Goal: Task Accomplishment & Management: Use online tool/utility

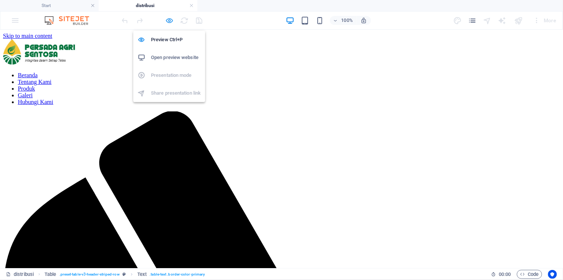
click at [170, 20] on icon "button" at bounding box center [170, 20] width 9 height 9
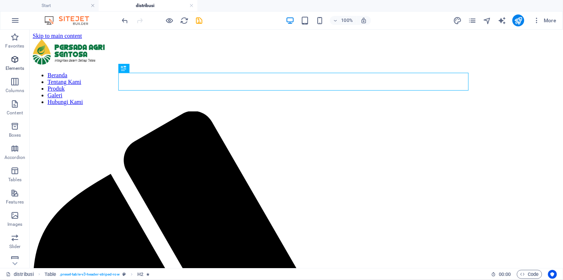
click at [14, 62] on icon "button" at bounding box center [14, 59] width 9 height 9
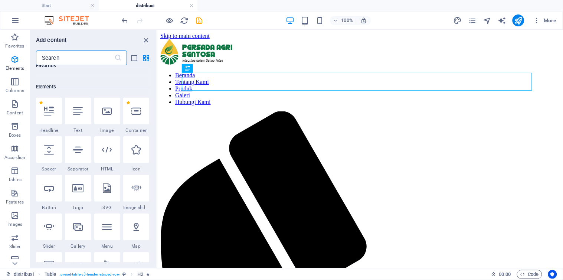
scroll to position [79, 0]
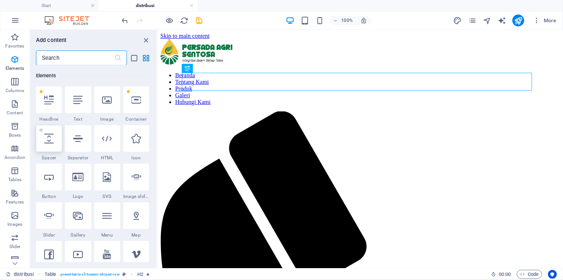
click at [51, 145] on div at bounding box center [49, 138] width 26 height 27
select select "px"
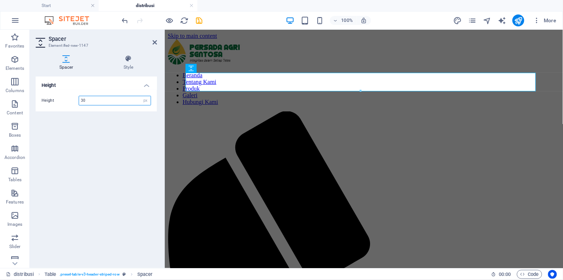
type input "30"
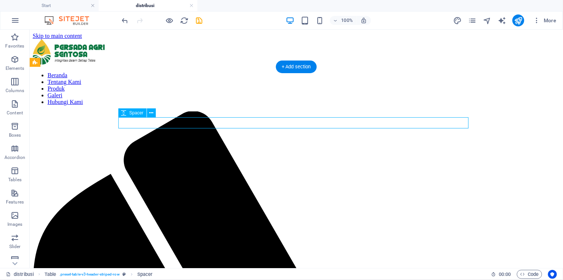
select select "px"
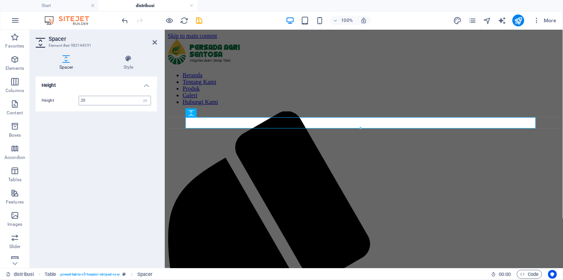
type input "20"
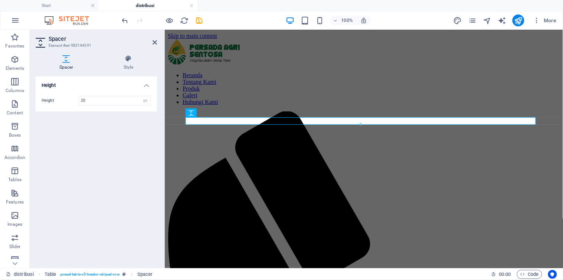
click at [132, 149] on div "Height Height 20 px rem vh vw" at bounding box center [96, 170] width 121 height 186
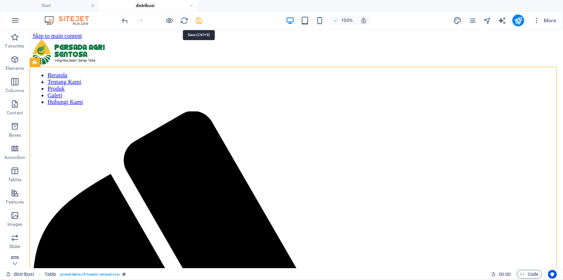
click at [198, 20] on icon "save" at bounding box center [199, 20] width 9 height 9
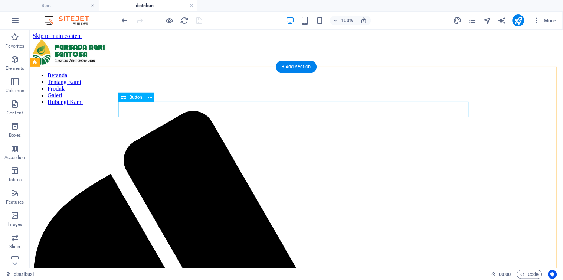
select select "5"
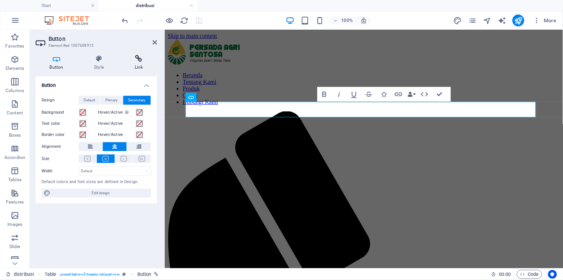
click at [139, 69] on h4 "Link" at bounding box center [139, 63] width 36 height 16
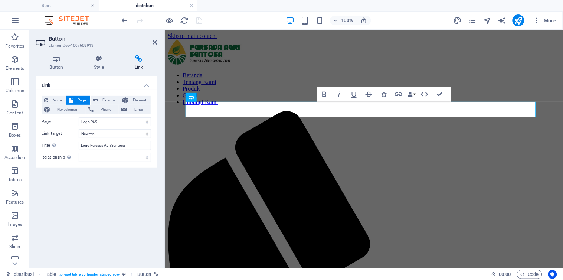
click at [141, 61] on icon at bounding box center [139, 58] width 36 height 7
click at [110, 99] on span "External" at bounding box center [108, 100] width 17 height 9
drag, startPoint x: 110, startPoint y: 120, endPoint x: 64, endPoint y: 115, distance: 46.0
click at [64, 115] on div "None Page External Element Next element Phone Email Page Start gallery distribu…" at bounding box center [97, 129] width 110 height 66
paste input "[URL][DOMAIN_NAME]"
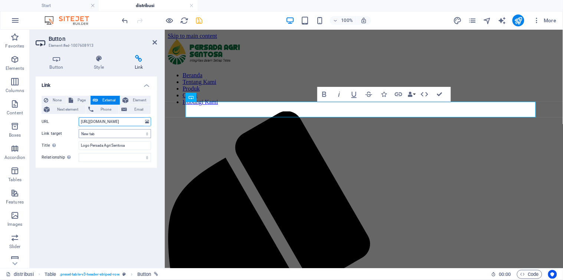
scroll to position [0, 80]
type input "[URL][DOMAIN_NAME]"
click at [146, 134] on select "New tab Same tab Overlay" at bounding box center [115, 133] width 72 height 9
select select "overlay"
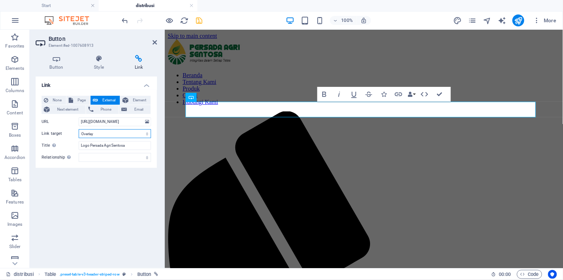
click at [79, 129] on select "New tab Same tab Overlay" at bounding box center [115, 133] width 72 height 9
click at [118, 183] on div "Link None Page External Element Next element Phone Email Page Start gallery dis…" at bounding box center [96, 170] width 121 height 186
click at [201, 21] on icon "save" at bounding box center [199, 20] width 9 height 9
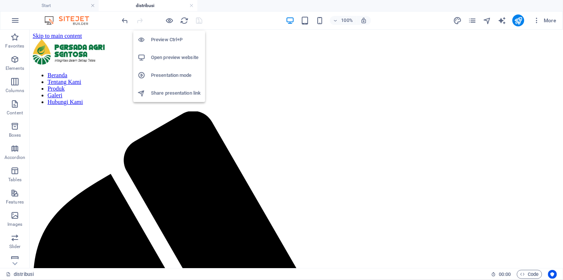
click at [178, 55] on h6 "Open preview website" at bounding box center [176, 57] width 50 height 9
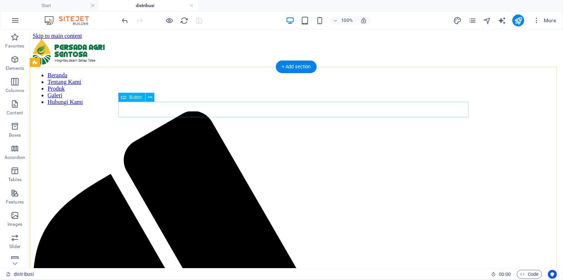
select select "overlay"
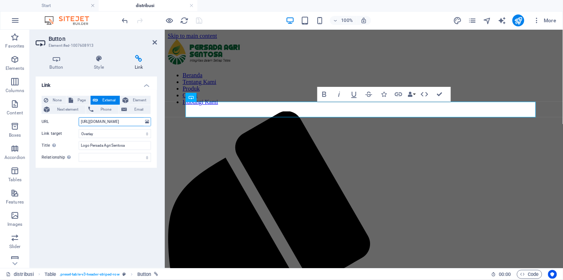
click at [109, 123] on input "[URL][DOMAIN_NAME]" at bounding box center [115, 121] width 72 height 9
type input "[URL][DOMAIN_NAME]"
click at [131, 146] on input "Logo Persada Agri Sentosa" at bounding box center [115, 145] width 72 height 9
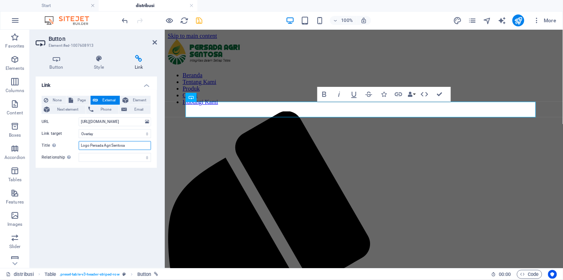
drag, startPoint x: 139, startPoint y: 144, endPoint x: 62, endPoint y: 138, distance: 77.5
click at [62, 138] on div "None Page External Element Next element Phone Email Page Start gallery distribu…" at bounding box center [97, 129] width 110 height 66
type input "Peta Distribusi Minyak Goreng CV. PAS"
click at [113, 183] on div "Link None Page External Element Next element Phone Email Page Start gallery dis…" at bounding box center [96, 170] width 121 height 186
click at [201, 20] on icon "save" at bounding box center [199, 20] width 9 height 9
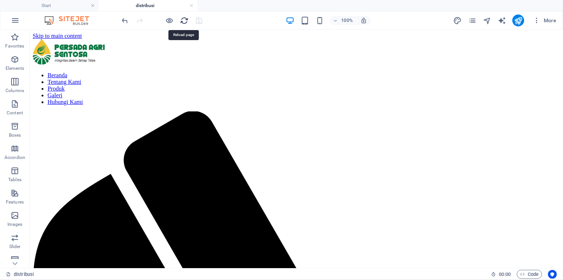
click at [184, 19] on icon "reload" at bounding box center [185, 20] width 9 height 9
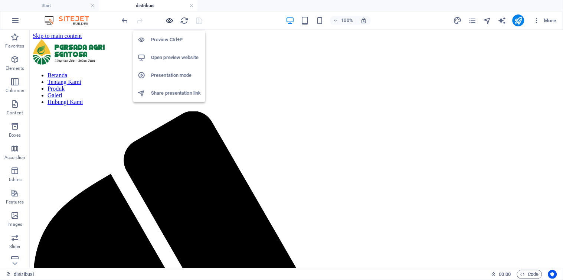
click at [170, 20] on icon "button" at bounding box center [170, 20] width 9 height 9
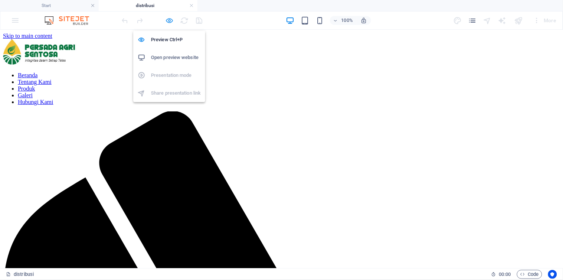
click at [170, 19] on icon "button" at bounding box center [170, 20] width 9 height 9
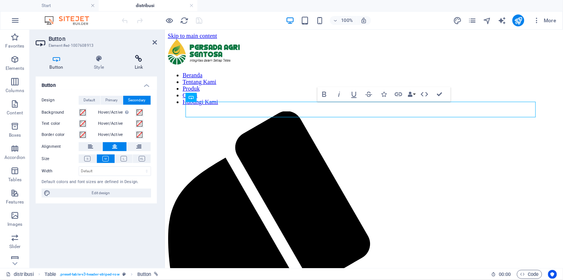
click at [140, 64] on h4 "Link" at bounding box center [139, 63] width 36 height 16
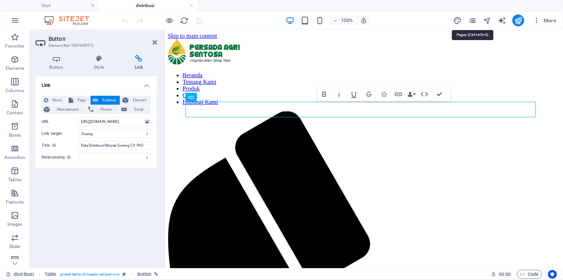
click at [474, 20] on icon "pages" at bounding box center [472, 20] width 9 height 9
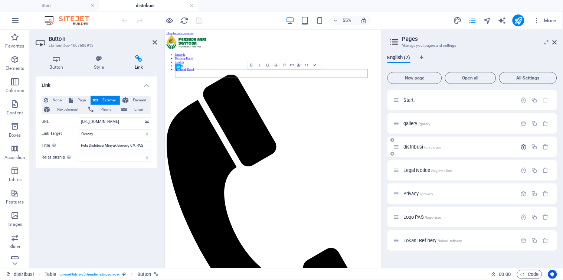
click at [524, 146] on icon "button" at bounding box center [524, 147] width 6 height 6
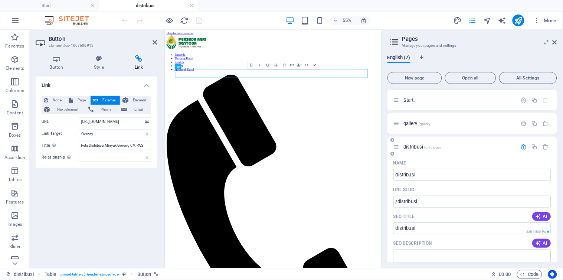
click at [521, 146] on icon "button" at bounding box center [524, 147] width 6 height 6
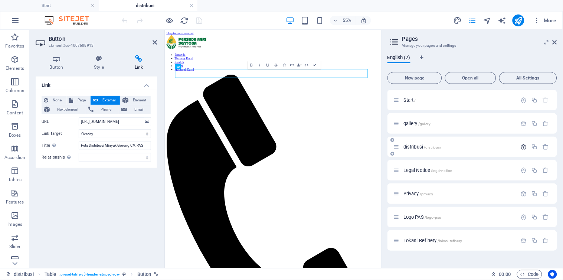
click at [525, 147] on icon "button" at bounding box center [524, 147] width 6 height 6
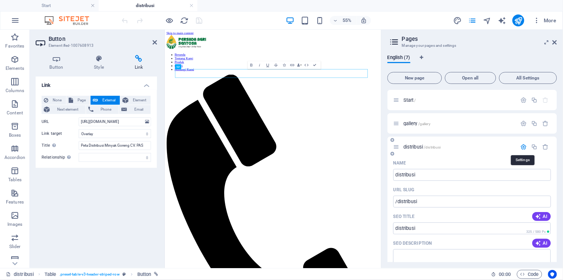
click at [525, 147] on icon "button" at bounding box center [524, 147] width 6 height 6
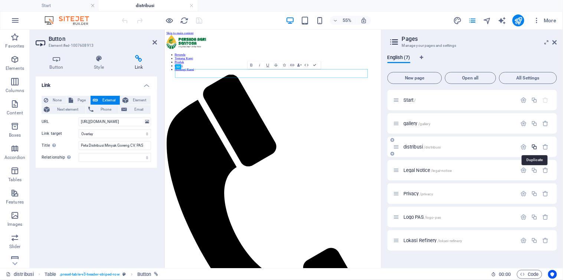
click at [536, 146] on icon "button" at bounding box center [535, 147] width 6 height 6
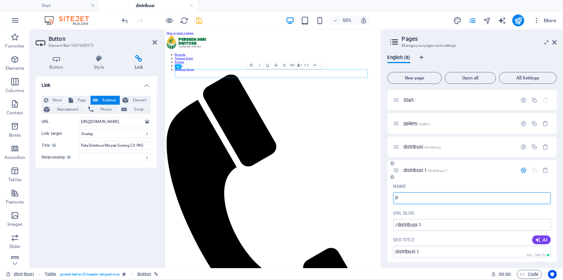
type input "P"
type input "/p"
type input "P"
type input "Peta"
type input "/pet"
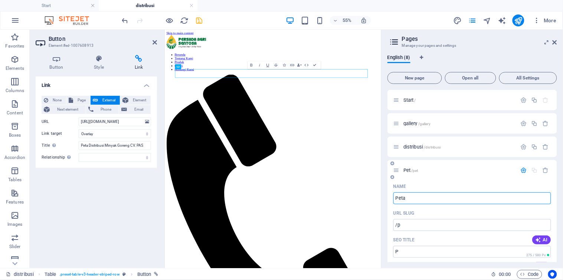
type input "Pet"
type input "Peta"
type input "/peta"
type input "Peta"
type input "Peta Distribusi"
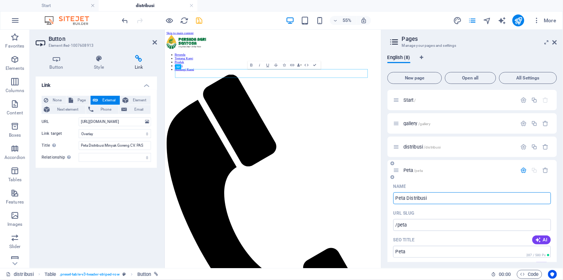
type input "/peta-distribusi"
type input "Peta Distribusi"
click at [245, 21] on div "55% More" at bounding box center [340, 20] width 439 height 12
click at [419, 166] on div "Peta Distribusi /peta-distribusi" at bounding box center [456, 170] width 124 height 9
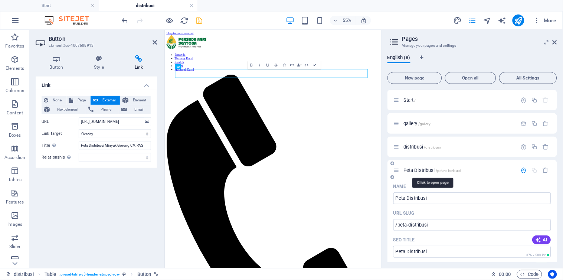
click at [420, 171] on span "Peta Distribusi /peta-distribusi" at bounding box center [433, 171] width 58 height 6
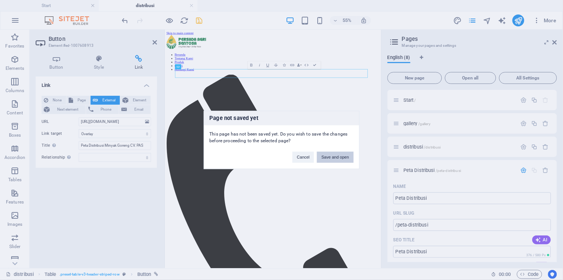
click at [342, 161] on button "Save and open" at bounding box center [335, 157] width 36 height 11
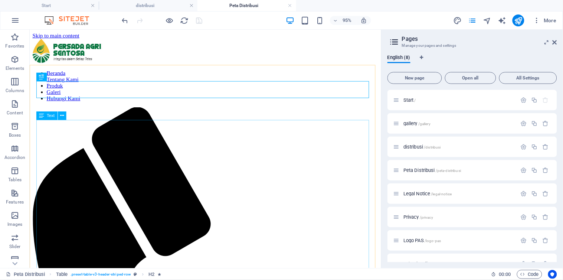
click at [48, 116] on span "Text" at bounding box center [51, 116] width 8 height 4
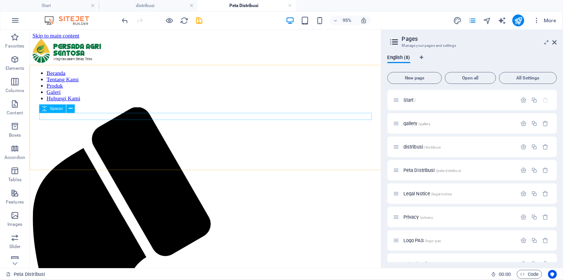
click at [59, 108] on span "Spacer" at bounding box center [56, 109] width 13 height 4
click at [54, 118] on span "Text" at bounding box center [54, 119] width 8 height 4
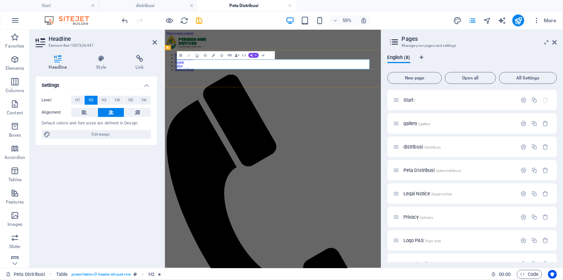
drag, startPoint x: 201, startPoint y: 91, endPoint x: 379, endPoint y: 96, distance: 178.0
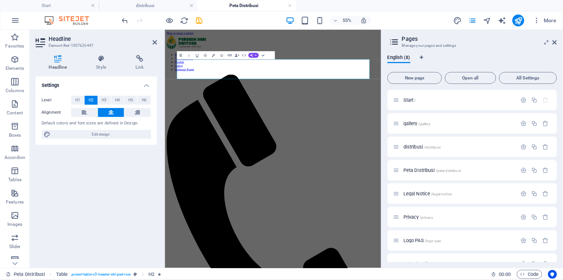
click at [555, 41] on icon at bounding box center [555, 42] width 4 height 6
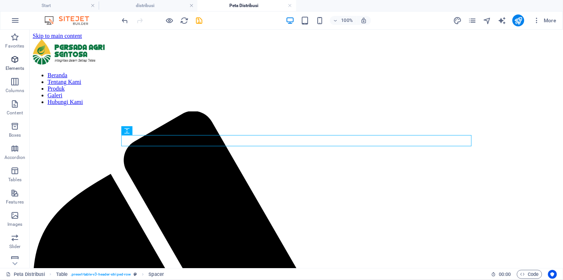
click at [16, 65] on p "Elements" at bounding box center [15, 68] width 19 height 6
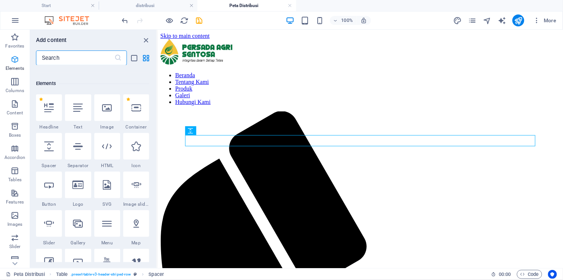
scroll to position [79, 0]
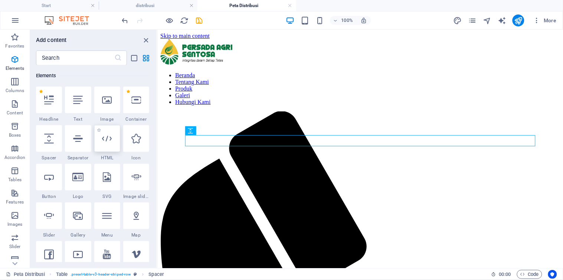
drag, startPoint x: 108, startPoint y: 143, endPoint x: 113, endPoint y: 136, distance: 9.2
click at [108, 143] on div at bounding box center [107, 138] width 26 height 27
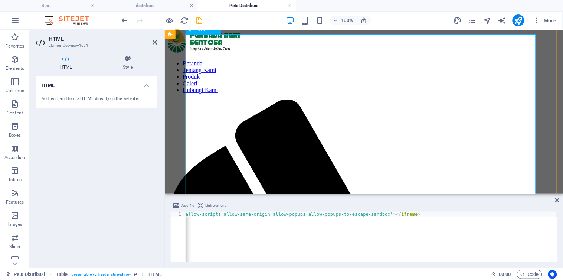
scroll to position [0, 0]
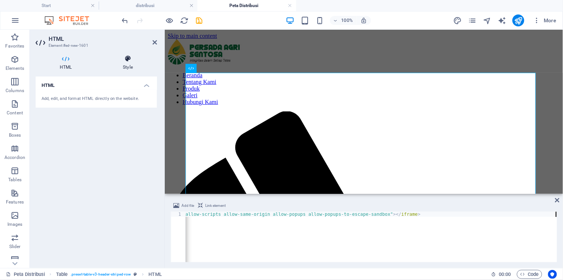
click at [126, 61] on icon at bounding box center [128, 58] width 58 height 7
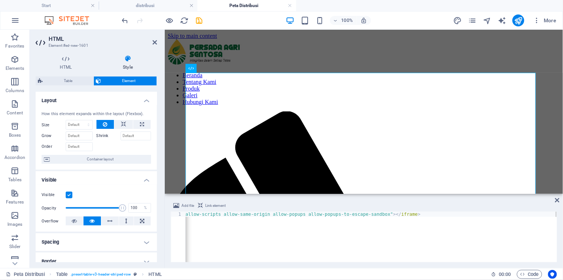
click at [361, 215] on div "< iframe width = "600" height = "450" src = "[URL][DOMAIN_NAME]" frameborder = …" at bounding box center [157, 242] width 800 height 61
drag, startPoint x: 462, startPoint y: 214, endPoint x: 250, endPoint y: 221, distance: 212.2
click at [250, 221] on div "< iframe width = "600" height = "450" src = "[URL][DOMAIN_NAME]" frameborder = …" at bounding box center [157, 242] width 800 height 60
click at [263, 214] on div "< iframe width = "600" height = "450" src = "[URL][DOMAIN_NAME]" frameborder = …" at bounding box center [157, 242] width 800 height 60
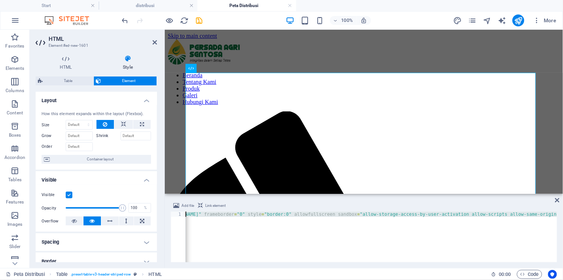
scroll to position [0, 0]
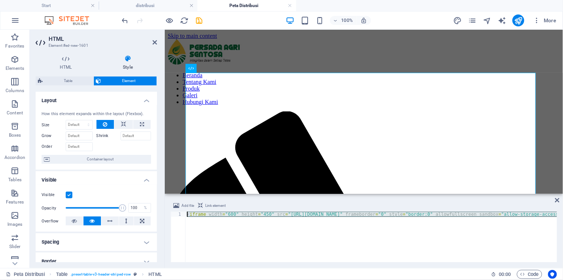
drag, startPoint x: 289, startPoint y: 213, endPoint x: 226, endPoint y: 216, distance: 62.8
click at [162, 213] on div "HTML Element #ed-new-1601 HTML Style HTML Add, edit, and format HTML directly o…" at bounding box center [297, 149] width 534 height 238
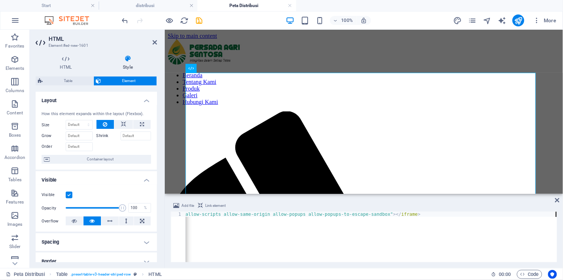
click at [237, 214] on div "< iframe width = "600" height = "450" src = "[URL][DOMAIN_NAME]" frameborder = …" at bounding box center [157, 242] width 800 height 60
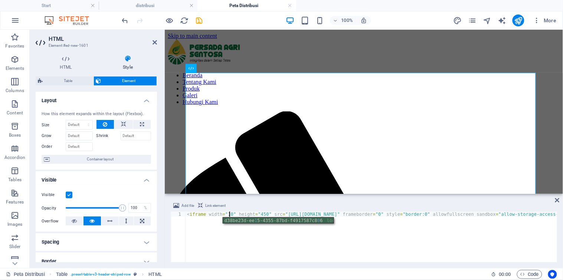
scroll to position [0, 4]
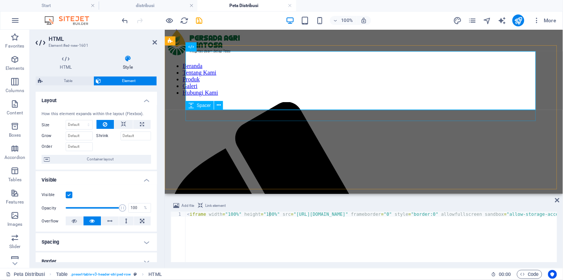
scroll to position [0, 0]
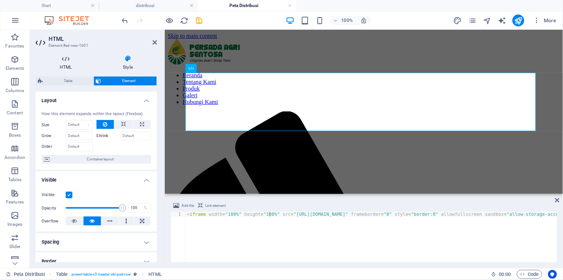
click at [66, 61] on icon at bounding box center [66, 58] width 60 height 7
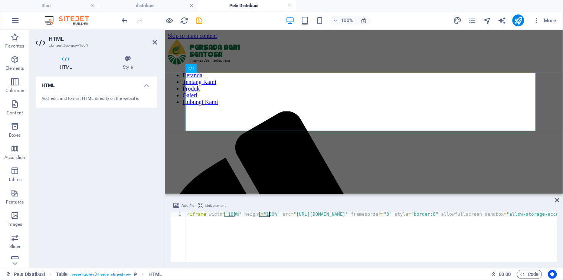
drag, startPoint x: 260, startPoint y: 213, endPoint x: 264, endPoint y: 215, distance: 4.2
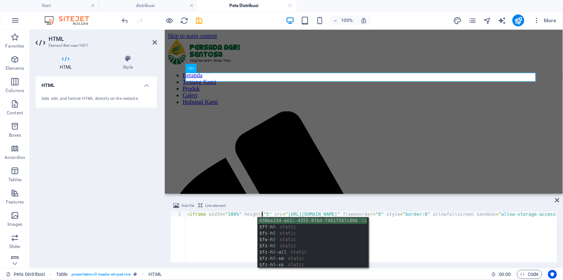
scroll to position [0, 6]
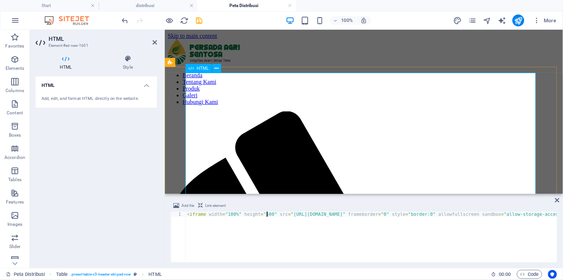
type textarea "<iframe width="100%" height="500" src="[URL][DOMAIN_NAME]" frameborder="0" styl…"
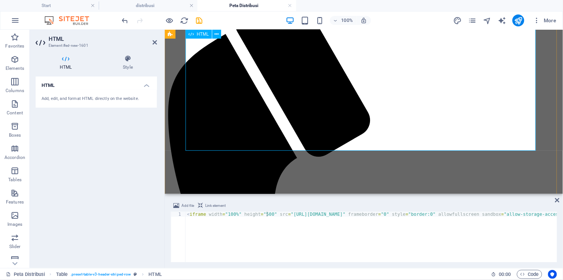
scroll to position [82, 0]
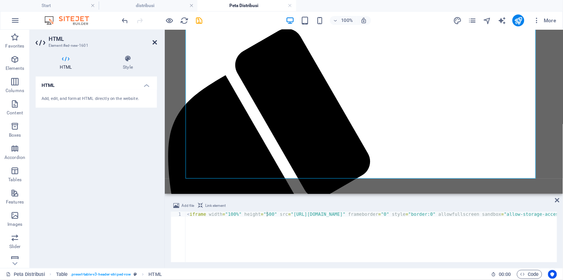
drag, startPoint x: 156, startPoint y: 43, endPoint x: 126, endPoint y: 14, distance: 42.6
click at [156, 43] on icon at bounding box center [155, 42] width 4 height 6
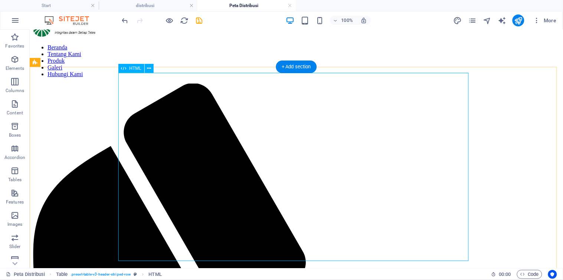
scroll to position [41, 0]
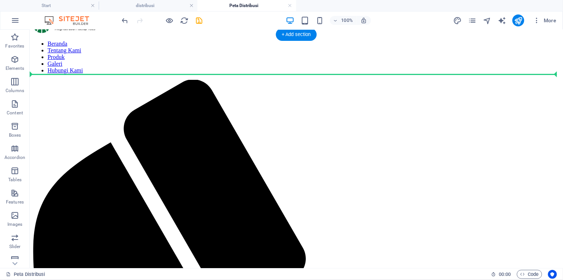
drag, startPoint x: 217, startPoint y: 227, endPoint x: 212, endPoint y: 62, distance: 165.0
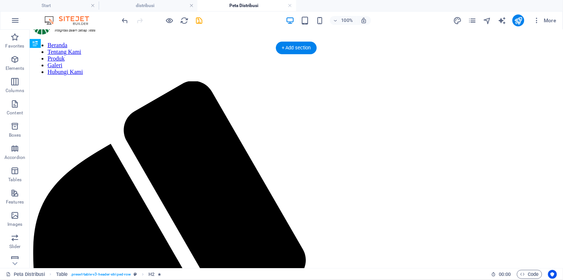
drag, startPoint x: 244, startPoint y: 249, endPoint x: 238, endPoint y: 60, distance: 189.5
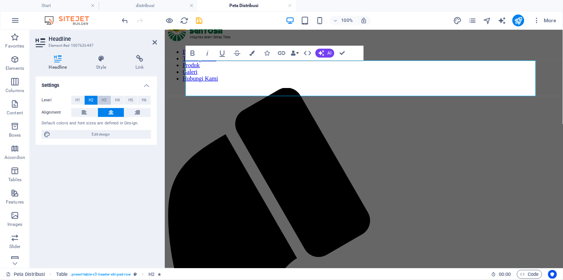
click at [107, 98] on button "H3" at bounding box center [104, 100] width 13 height 9
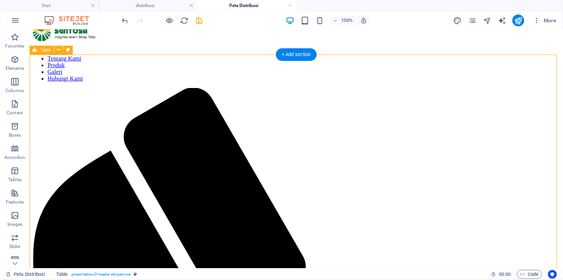
click at [199, 22] on icon "save" at bounding box center [199, 20] width 9 height 9
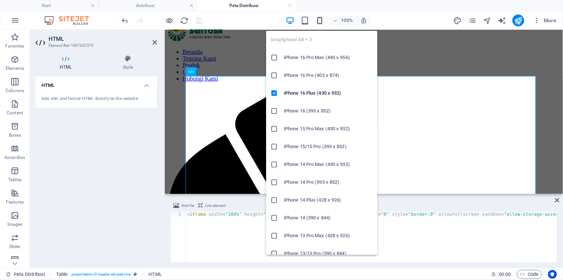
click at [318, 19] on icon "button" at bounding box center [320, 20] width 9 height 9
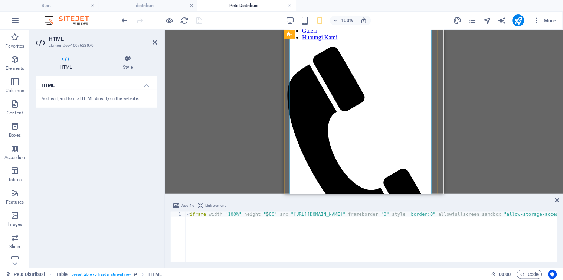
scroll to position [106, 0]
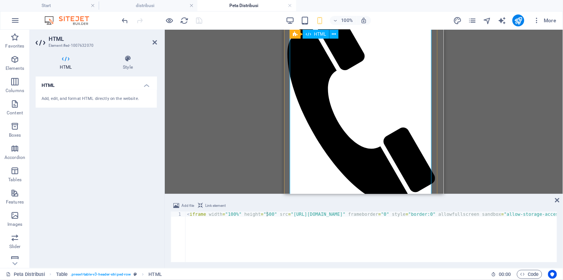
drag, startPoint x: 266, startPoint y: 213, endPoint x: 262, endPoint y: 214, distance: 4.5
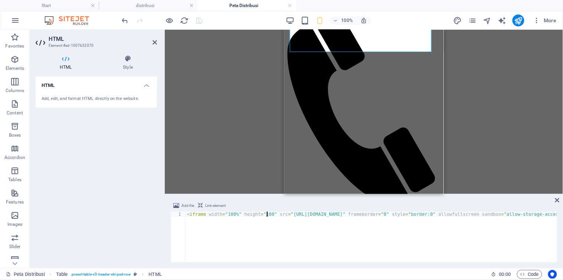
scroll to position [0, 7]
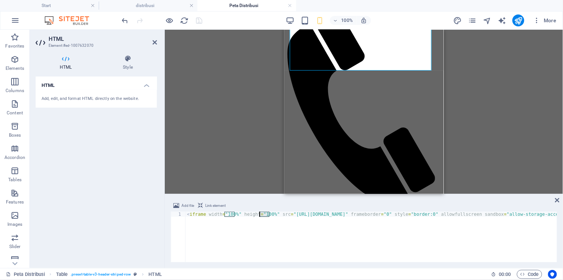
drag, startPoint x: 269, startPoint y: 215, endPoint x: 259, endPoint y: 215, distance: 9.7
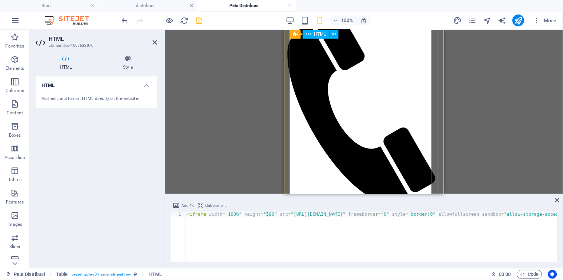
scroll to position [147, 0]
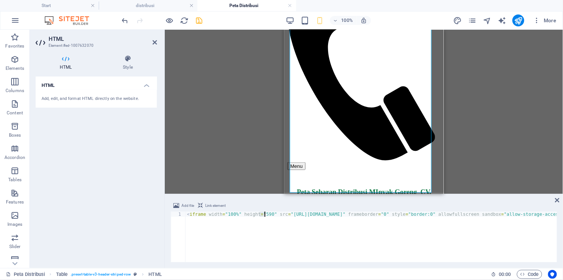
drag, startPoint x: 260, startPoint y: 213, endPoint x: 264, endPoint y: 214, distance: 3.8
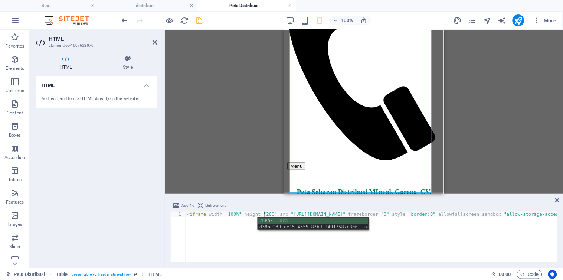
scroll to position [0, 6]
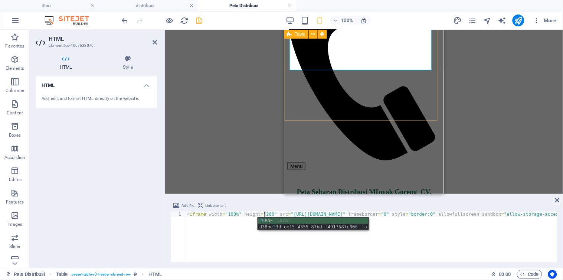
type textarea "<iframe width="100%" height="260" src="[URL][DOMAIN_NAME]" frameborder="0" styl…"
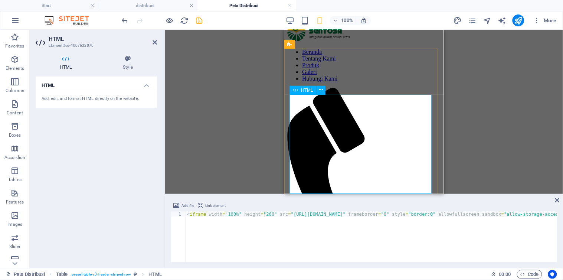
scroll to position [106, 0]
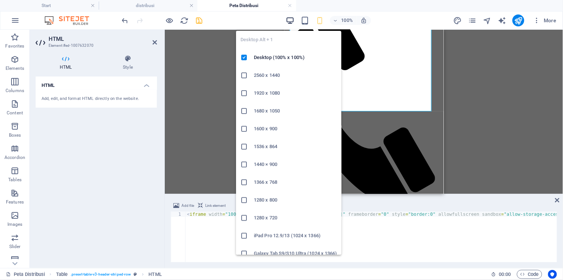
click at [289, 20] on icon "button" at bounding box center [290, 20] width 9 height 9
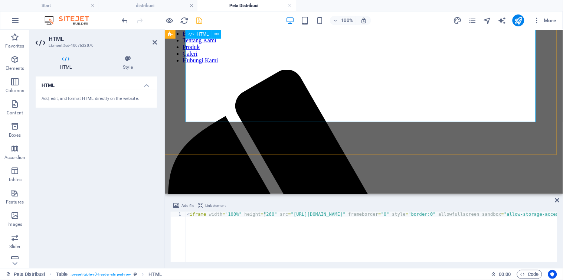
scroll to position [41, 0]
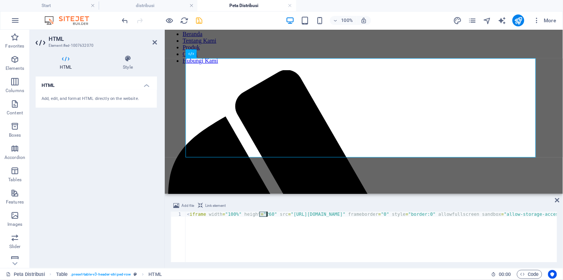
drag, startPoint x: 261, startPoint y: 213, endPoint x: 266, endPoint y: 215, distance: 5.5
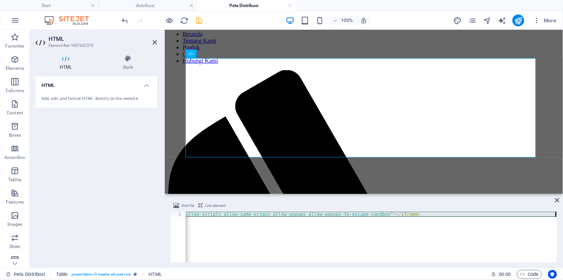
drag, startPoint x: 187, startPoint y: 213, endPoint x: 244, endPoint y: 218, distance: 57.4
click at [244, 218] on div "< iframe width = "100%" height = "260" src = "[URL][DOMAIN_NAME]" frameborder =…" at bounding box center [156, 242] width 803 height 60
click at [247, 212] on div "< iframe width = "100%" height = "260" src = "[URL][DOMAIN_NAME]" frameborder =…" at bounding box center [372, 237] width 372 height 51
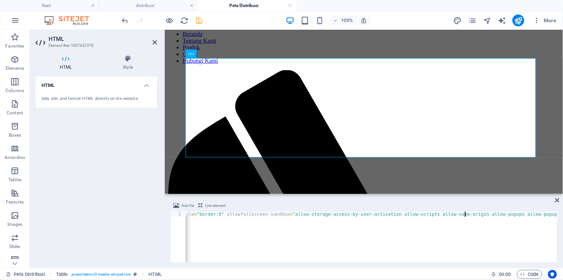
scroll to position [0, 0]
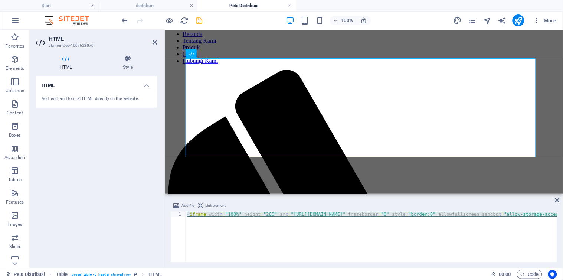
click at [239, 225] on div "< iframe width = "100%" height = "260" src = "[URL][DOMAIN_NAME]" frameborder =…" at bounding box center [372, 237] width 372 height 51
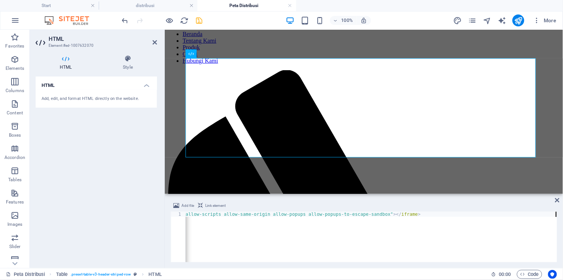
scroll to position [0, 431]
click at [242, 215] on div "< iframe width = "100%" height = "260" src = "[URL][DOMAIN_NAME]" frameborder =…" at bounding box center [156, 242] width 803 height 60
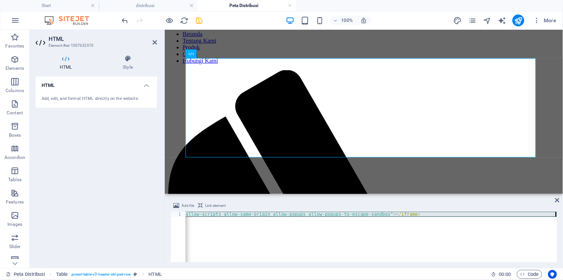
paste textarea
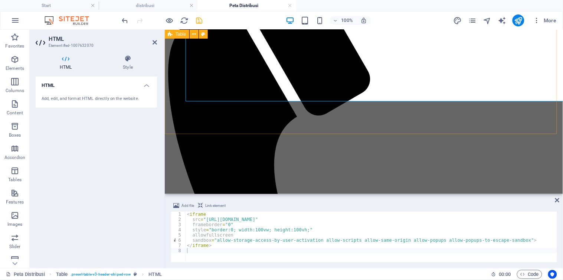
scroll to position [124, 0]
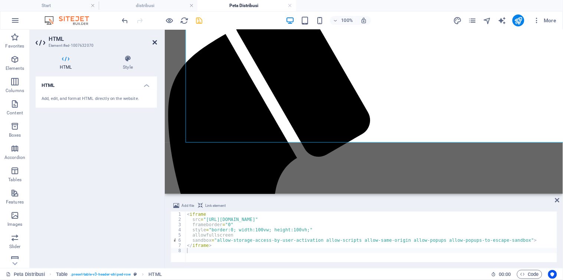
click at [153, 42] on icon at bounding box center [155, 42] width 4 height 6
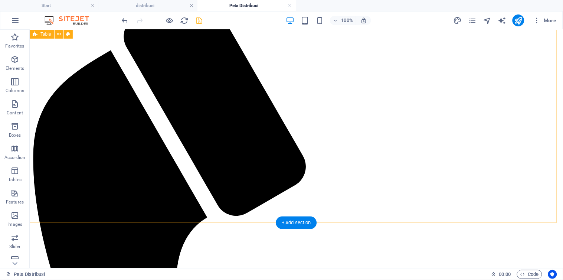
scroll to position [0, 0]
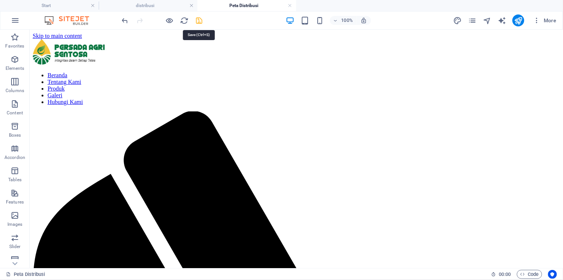
click at [198, 20] on icon "save" at bounding box center [199, 20] width 9 height 9
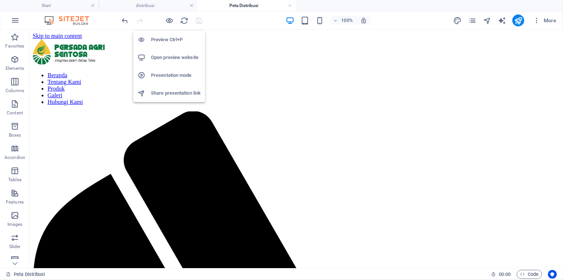
click at [169, 59] on h6 "Open preview website" at bounding box center [176, 57] width 50 height 9
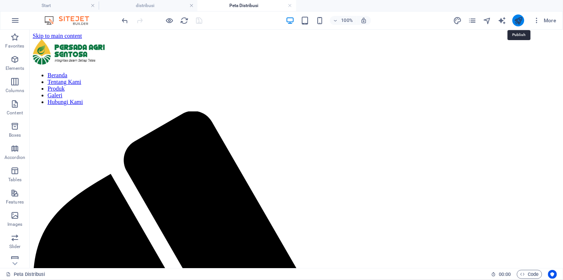
click at [522, 21] on icon "publish" at bounding box center [518, 20] width 9 height 9
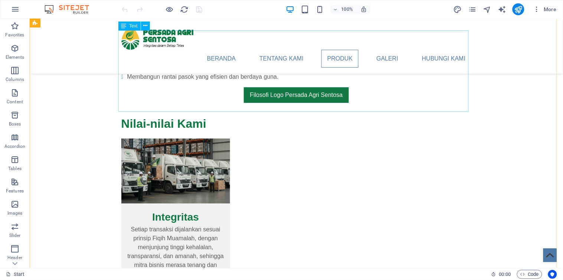
scroll to position [578, 0]
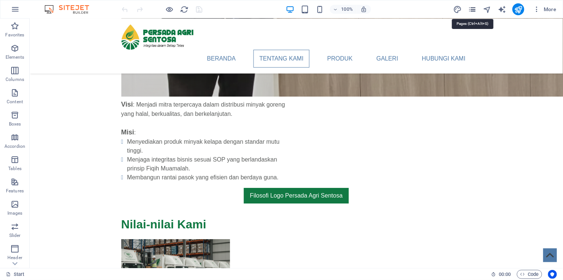
click at [475, 10] on icon "pages" at bounding box center [472, 9] width 9 height 9
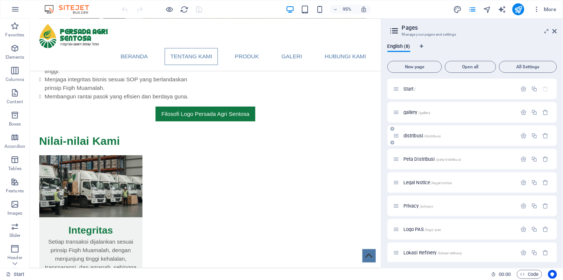
click at [413, 131] on div "distribusi /distribusi" at bounding box center [456, 135] width 124 height 9
click at [414, 132] on div "distribusi /distribusi" at bounding box center [456, 135] width 124 height 9
click at [414, 136] on span "distribusi /distribusi" at bounding box center [423, 136] width 38 height 6
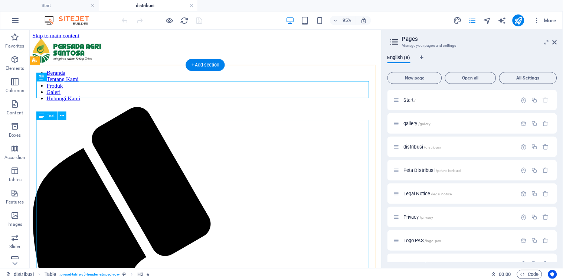
scroll to position [0, 0]
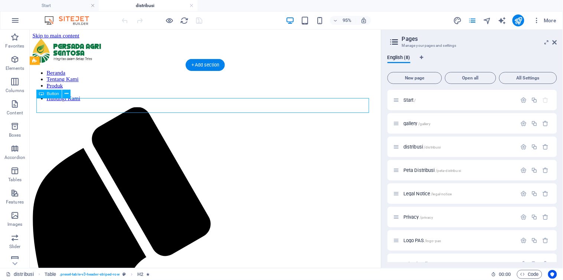
select select "overlay"
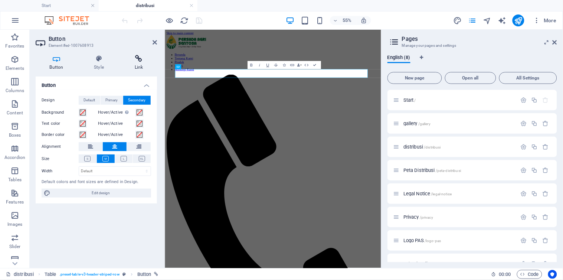
click at [140, 64] on h4 "Link" at bounding box center [139, 63] width 36 height 16
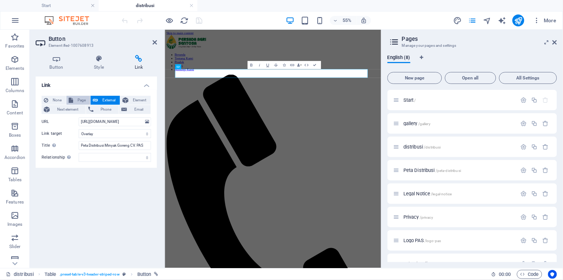
click at [80, 99] on span "Page" at bounding box center [81, 100] width 13 height 9
select select
click at [143, 120] on select "Start gallery distribusi Peta Distribusi Legal Notice Privacy Logo PAS Lokasi R…" at bounding box center [115, 121] width 72 height 9
select select "3"
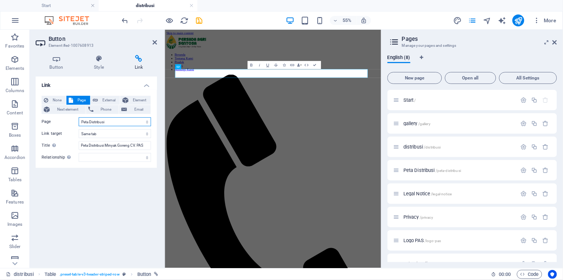
click at [79, 117] on select "Start gallery distribusi Peta Distribusi Legal Notice Privacy Logo PAS Lokasi R…" at bounding box center [115, 121] width 72 height 9
click at [146, 134] on select "New tab Same tab Overlay" at bounding box center [115, 133] width 72 height 9
select select "overlay"
click at [79, 129] on select "New tab Same tab Overlay" at bounding box center [115, 133] width 72 height 9
click at [199, 19] on icon "save" at bounding box center [199, 20] width 9 height 9
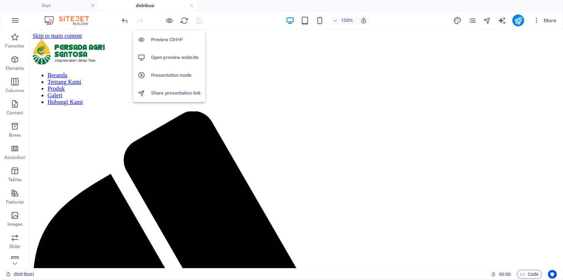
click at [175, 58] on h6 "Open preview website" at bounding box center [176, 57] width 50 height 9
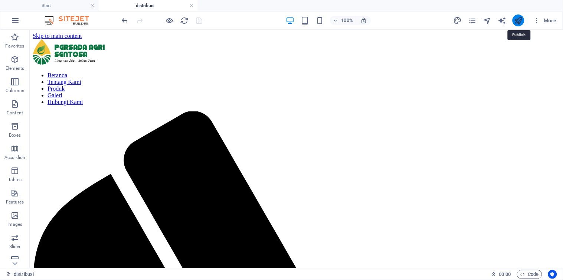
click at [518, 20] on icon "publish" at bounding box center [518, 20] width 9 height 9
